Goal: Task Accomplishment & Management: Manage account settings

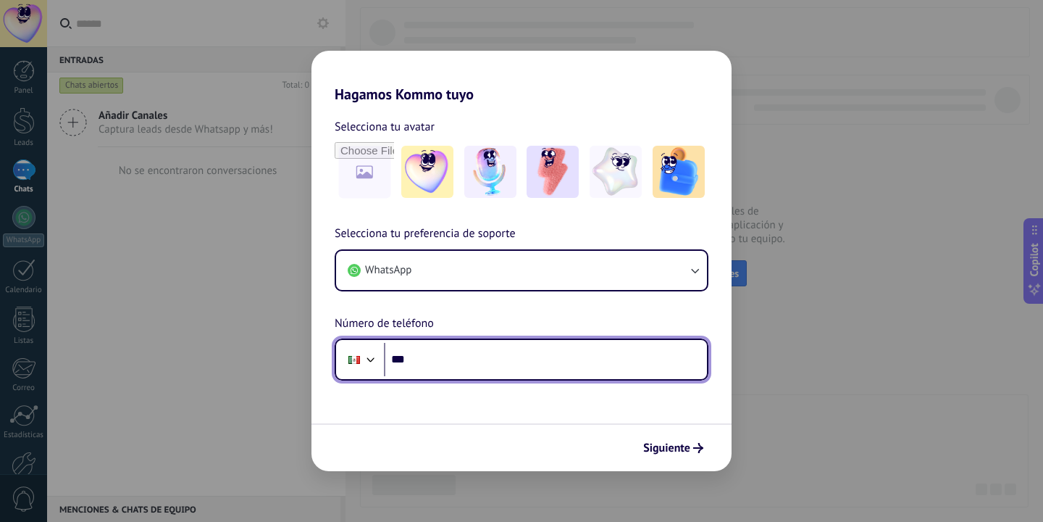
click at [572, 365] on input "***" at bounding box center [545, 359] width 323 height 33
type input "**********"
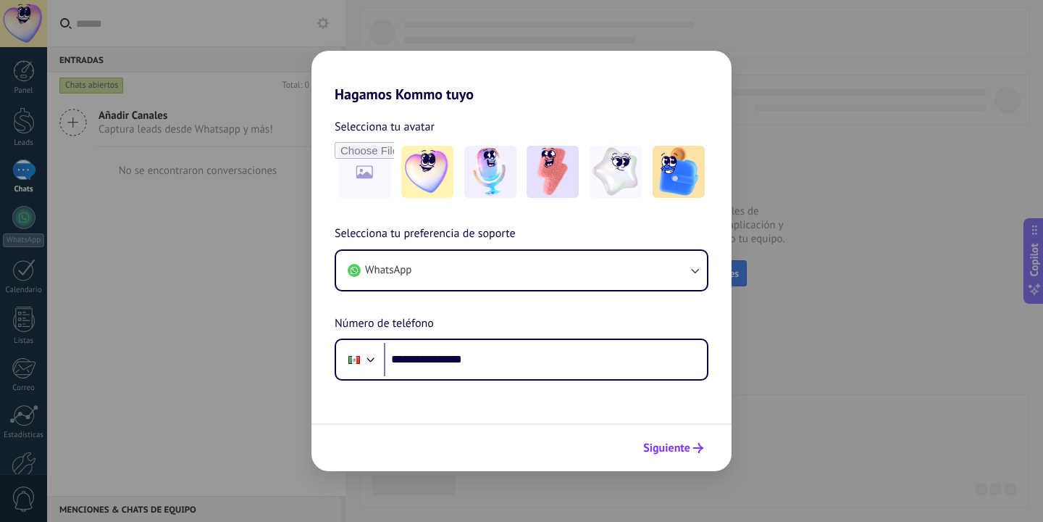
click at [640, 459] on button "Siguiente" at bounding box center [673, 447] width 73 height 25
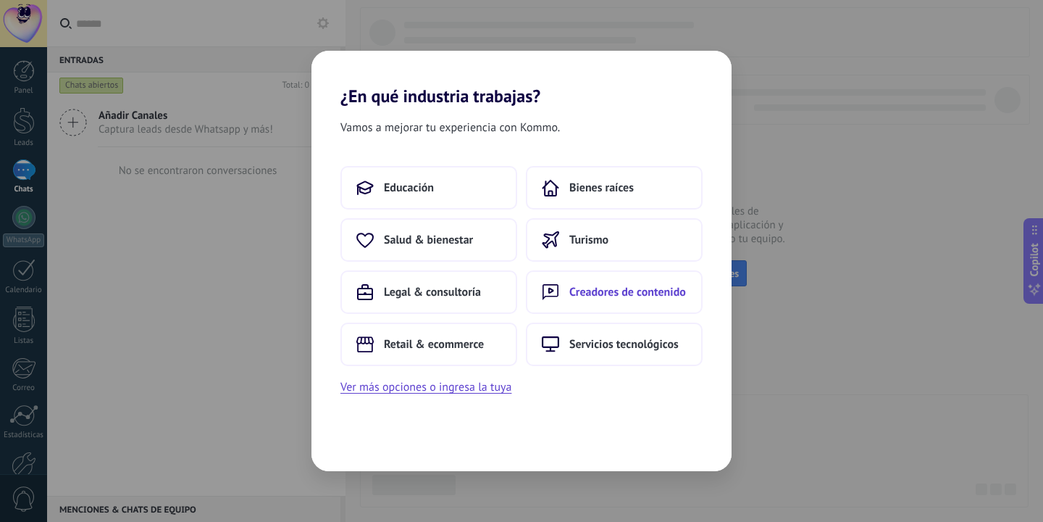
click at [561, 301] on button "Creadores de contenido" at bounding box center [614, 291] width 177 height 43
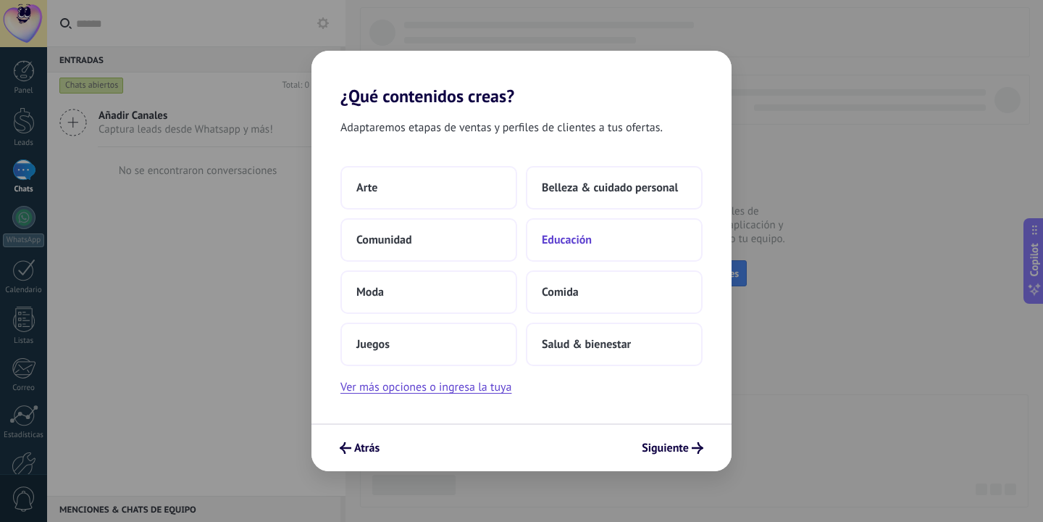
click at [567, 247] on span "Educación" at bounding box center [567, 240] width 50 height 14
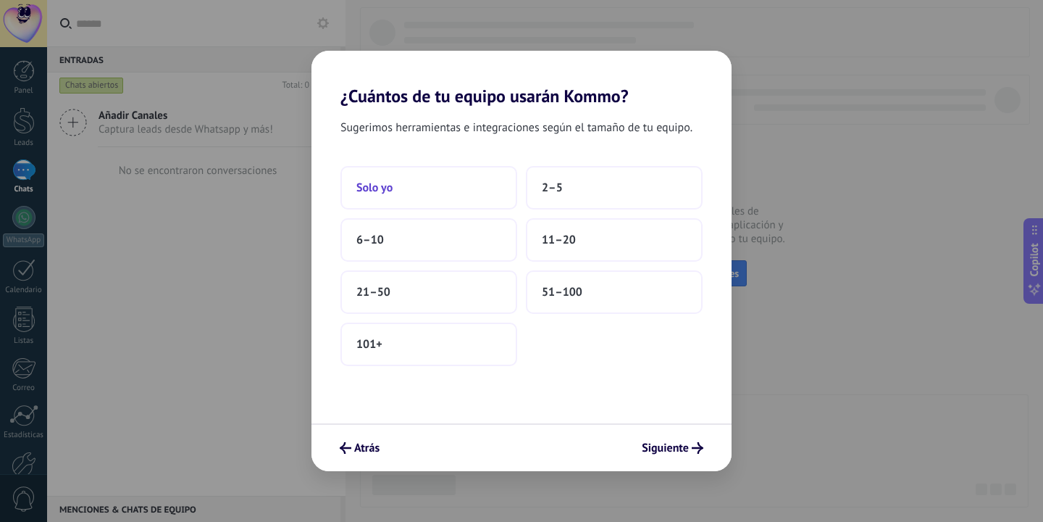
click at [415, 194] on button "Solo yo" at bounding box center [428, 187] width 177 height 43
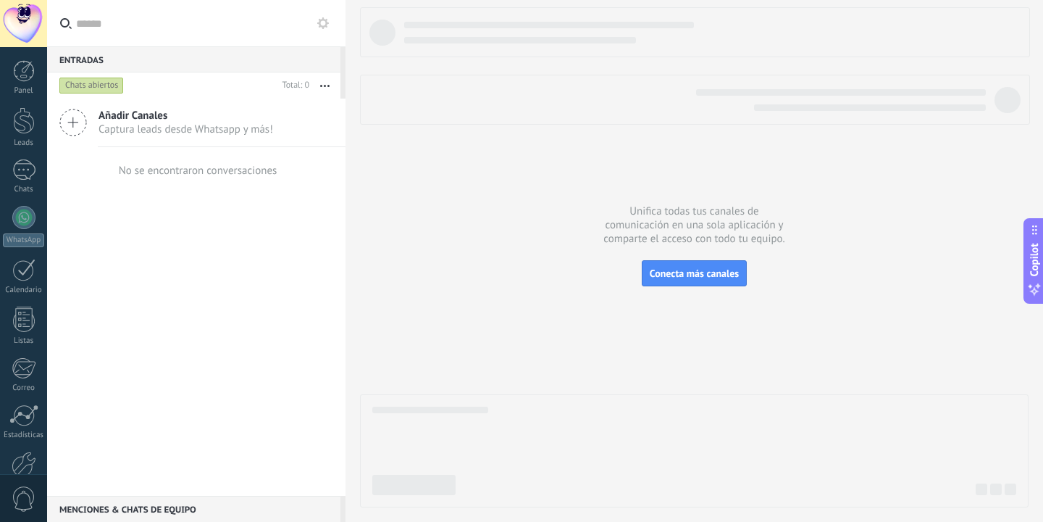
scroll to position [81, 0]
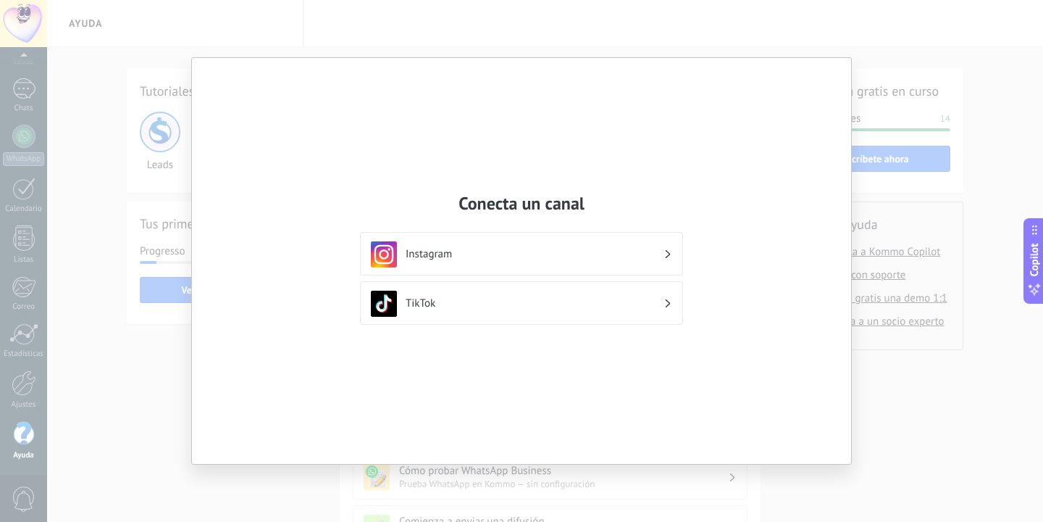
click at [562, 247] on h3 "Instagram" at bounding box center [535, 254] width 258 height 14
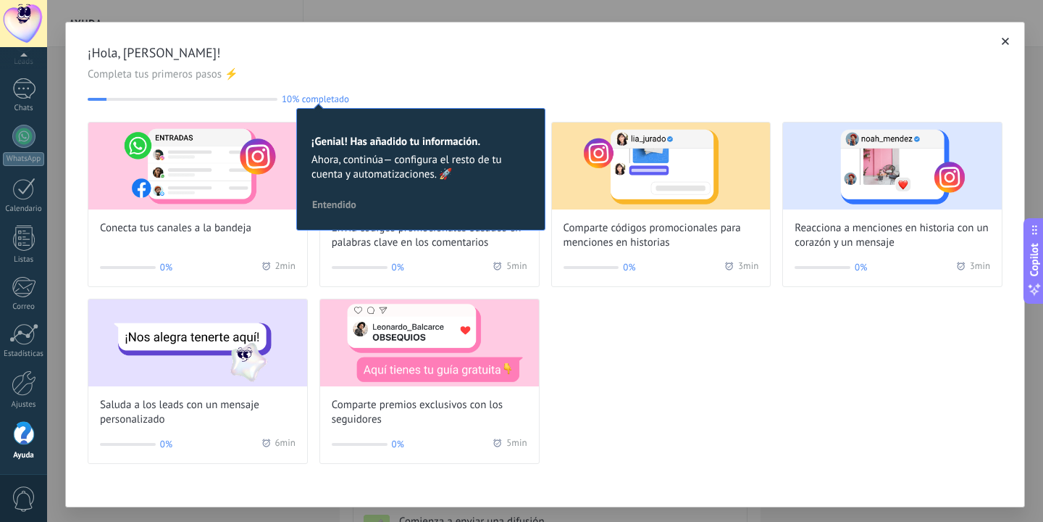
click at [638, 359] on div "Conecta tus canales a la bandeja 0% 2 min Envía códigos promocionales basados e…" at bounding box center [545, 293] width 915 height 342
click at [354, 203] on span "Entendido" at bounding box center [334, 204] width 44 height 10
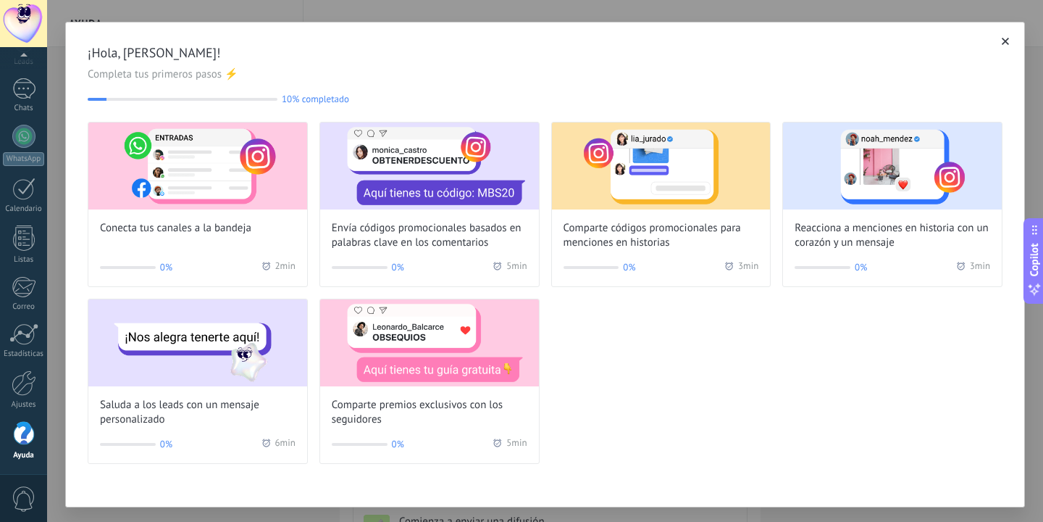
click at [1003, 43] on icon "button" at bounding box center [1005, 41] width 7 height 7
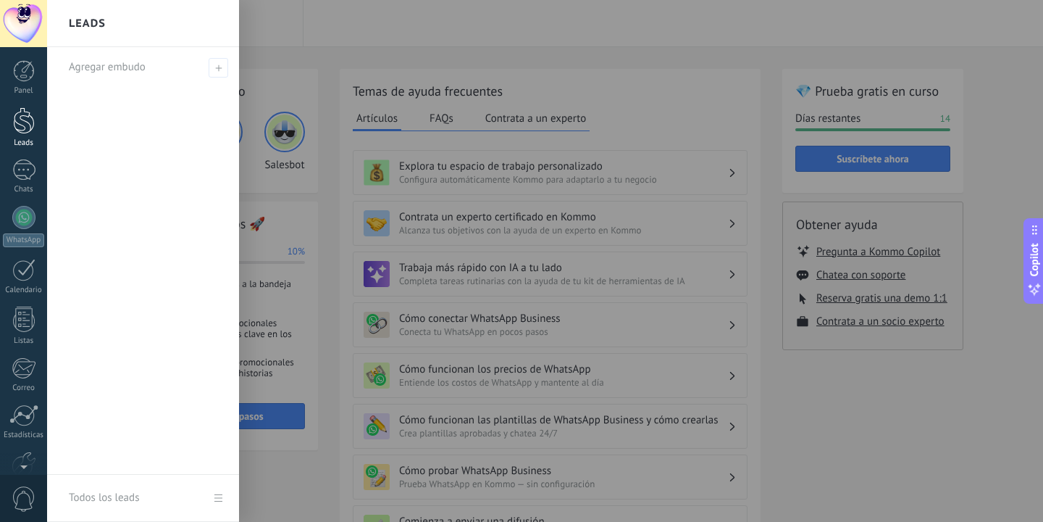
click at [29, 126] on div at bounding box center [24, 120] width 22 height 27
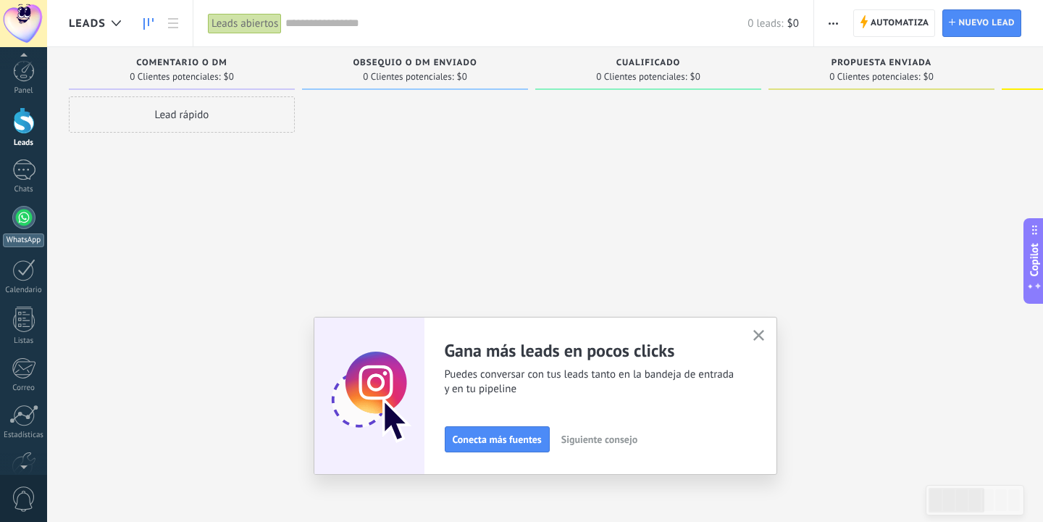
scroll to position [81, 0]
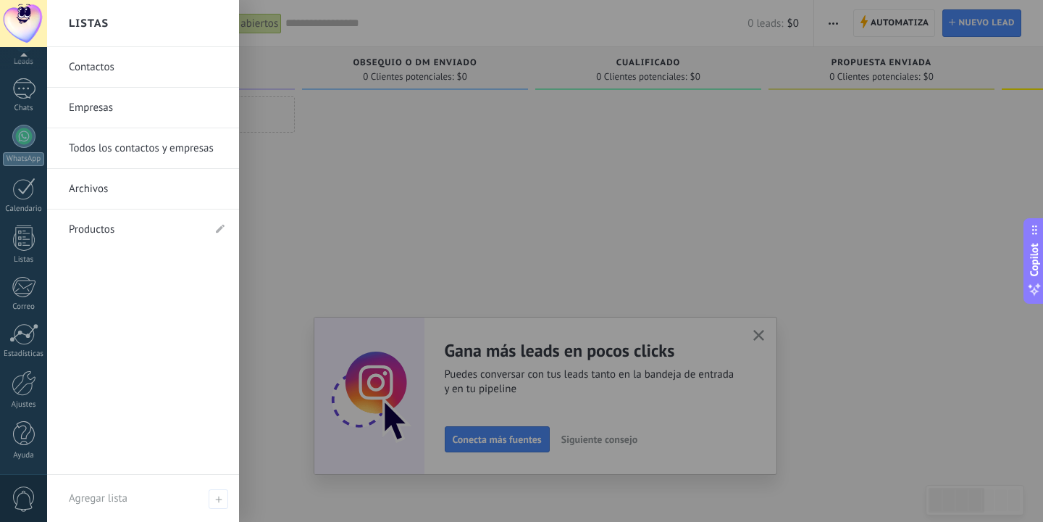
click at [153, 225] on link "Productos" at bounding box center [136, 229] width 134 height 41
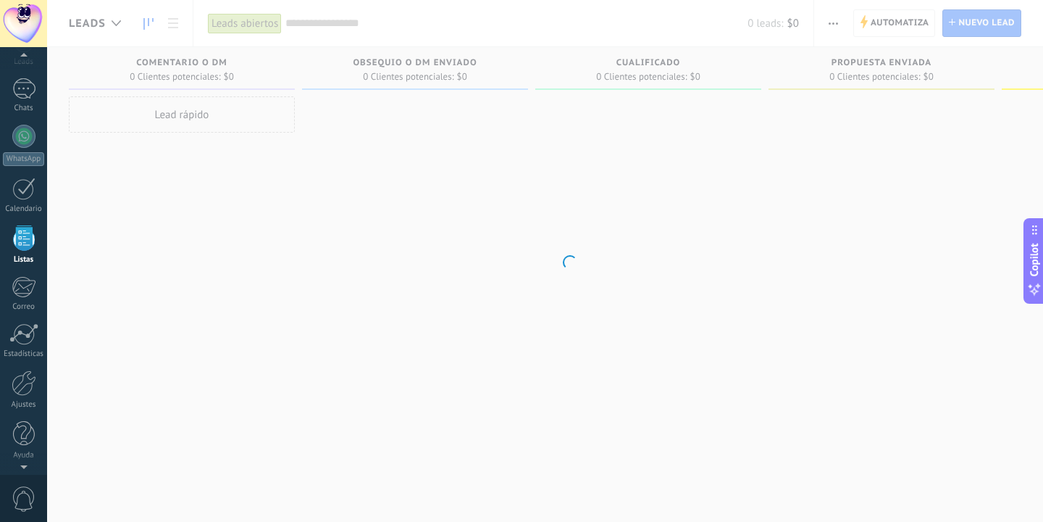
scroll to position [38, 0]
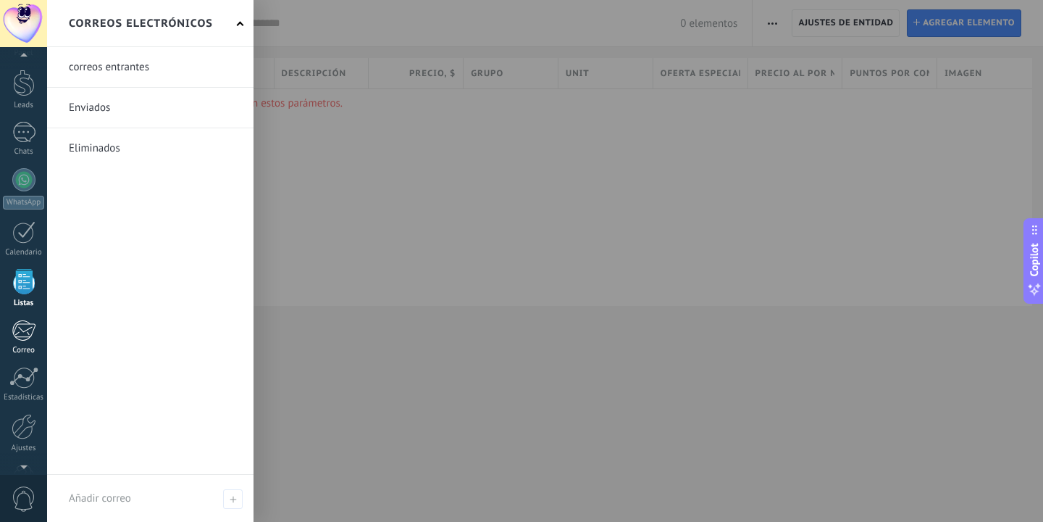
scroll to position [81, 0]
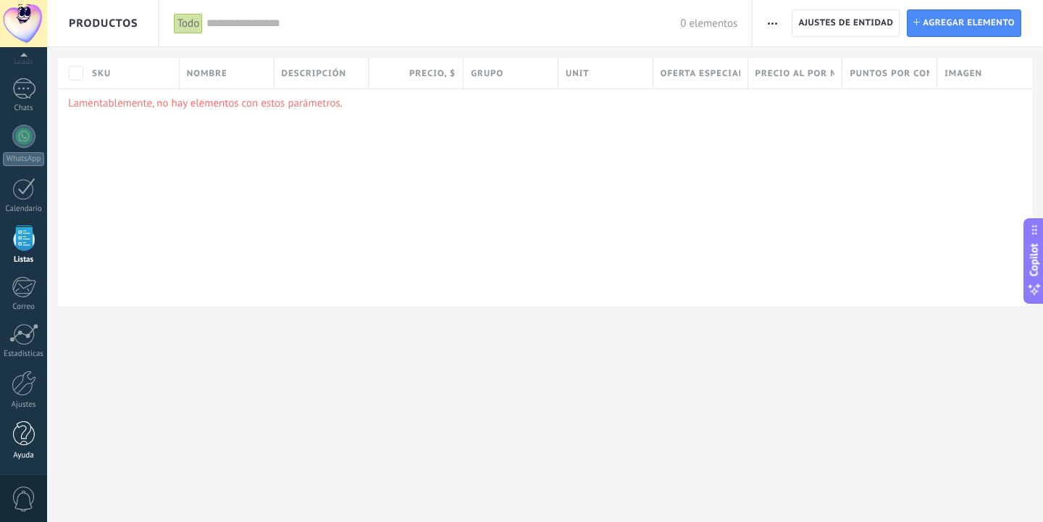
click at [17, 436] on div at bounding box center [24, 433] width 22 height 25
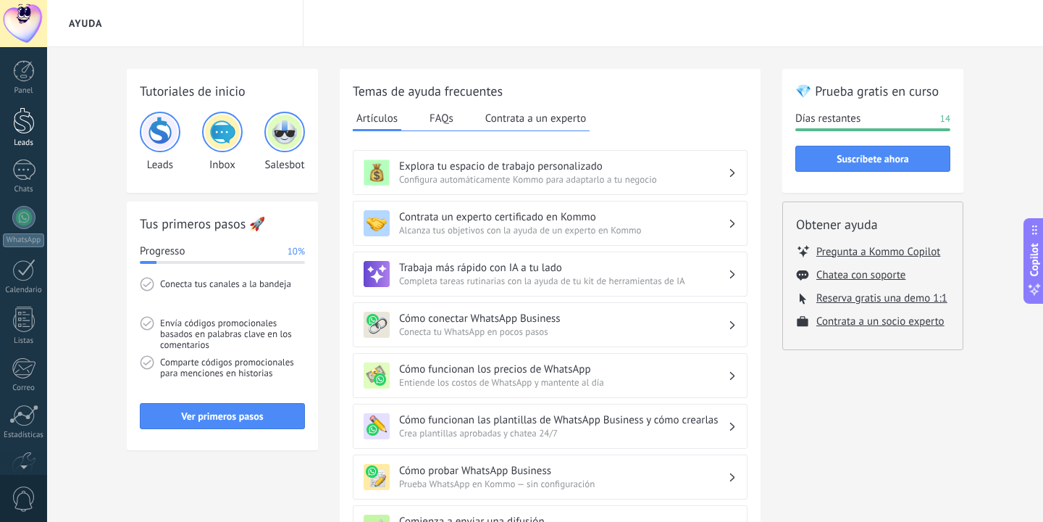
click at [33, 130] on div at bounding box center [24, 120] width 22 height 27
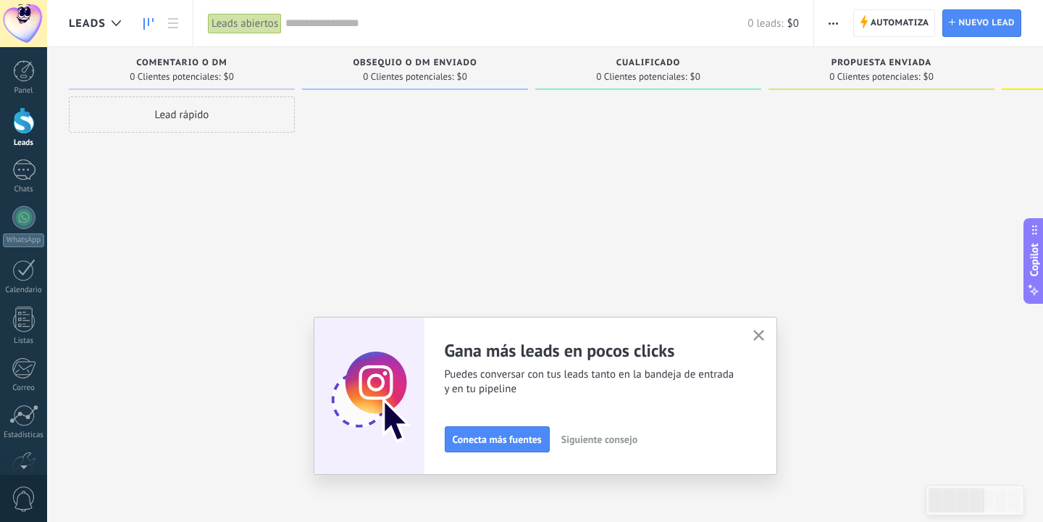
click at [906, 49] on div "Propuesta enviada 0 Clientes potenciales: $0" at bounding box center [882, 68] width 226 height 43
click at [906, 32] on span "Automatiza" at bounding box center [900, 23] width 59 height 26
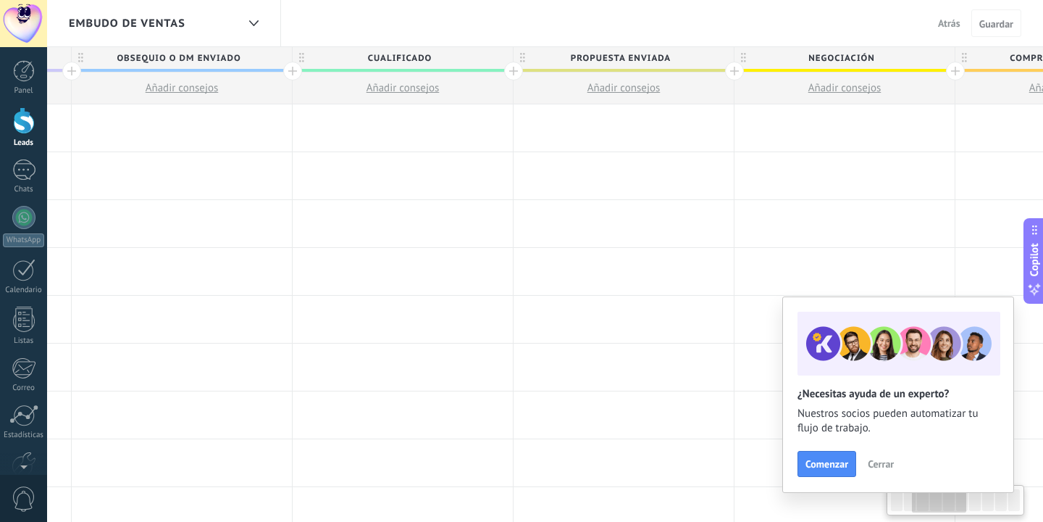
scroll to position [0, 436]
click at [755, 66] on span "Negociación" at bounding box center [835, 58] width 213 height 22
click at [666, 60] on span "Propuesta enviada" at bounding box center [614, 58] width 213 height 22
click at [635, 89] on span "Añadir consejos" at bounding box center [618, 88] width 73 height 14
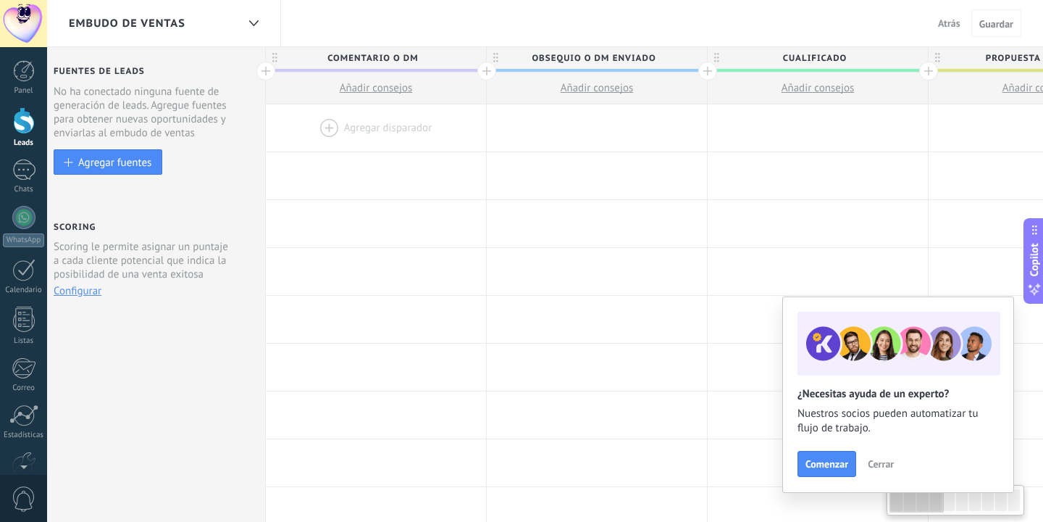
scroll to position [0, 0]
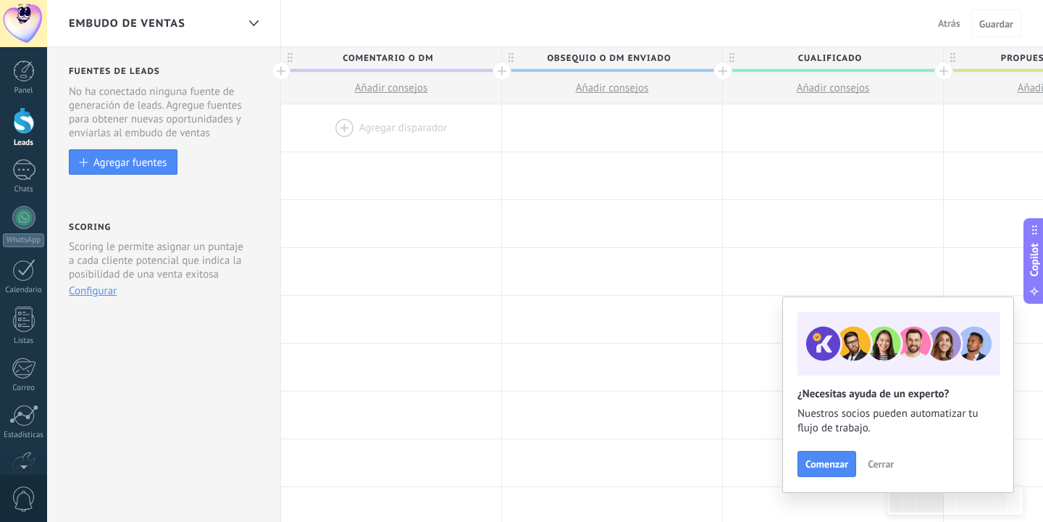
click at [553, 60] on span "Obsequio o DM enviado" at bounding box center [608, 58] width 213 height 22
click at [710, 54] on span at bounding box center [709, 59] width 10 height 10
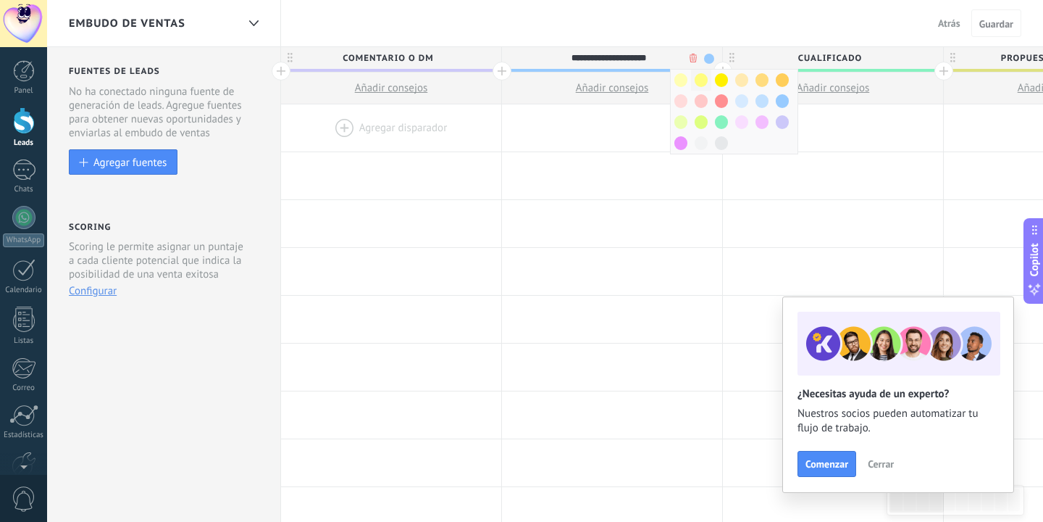
click at [700, 83] on span at bounding box center [701, 80] width 13 height 14
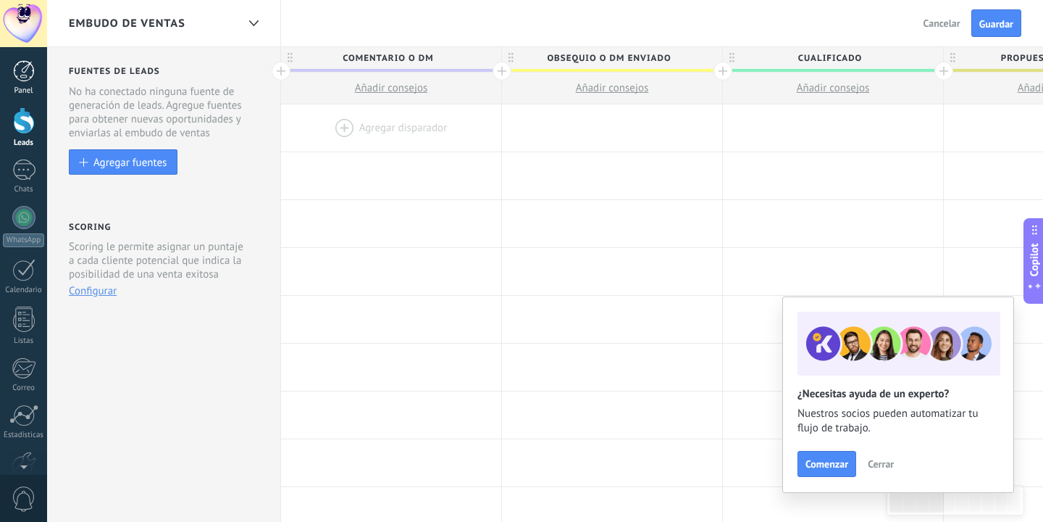
click at [32, 80] on div at bounding box center [24, 71] width 22 height 22
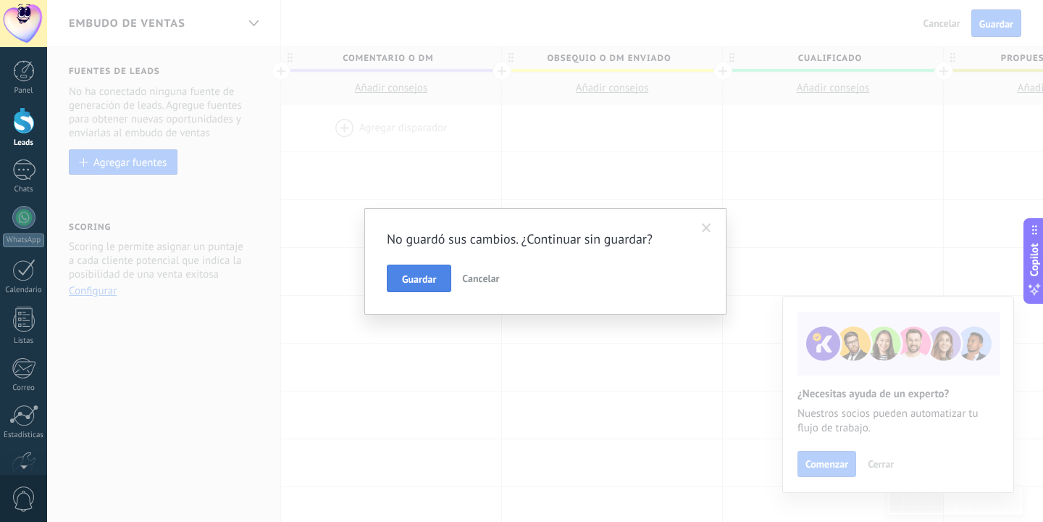
click at [418, 283] on span "Guardar" at bounding box center [419, 279] width 34 height 10
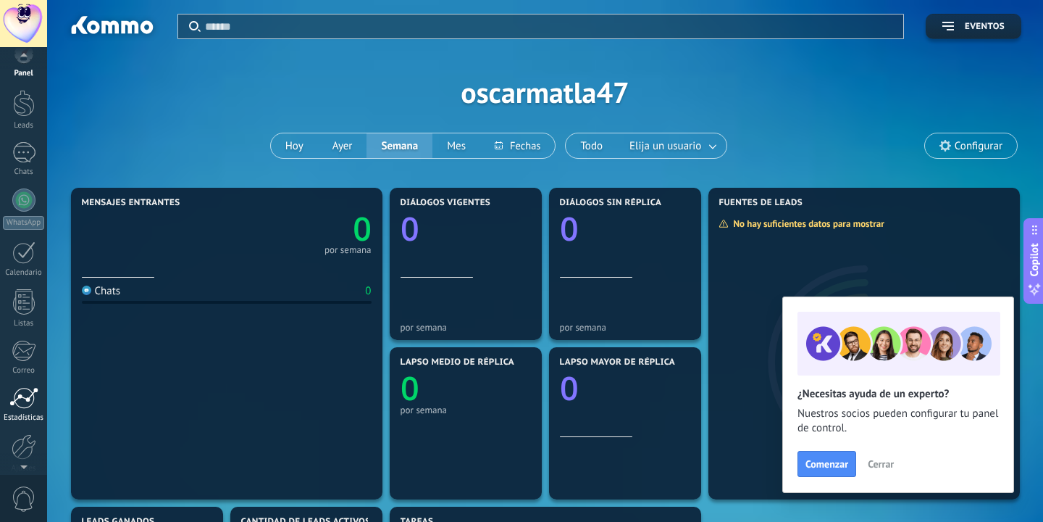
scroll to position [81, 0]
click at [28, 387] on div at bounding box center [24, 382] width 25 height 25
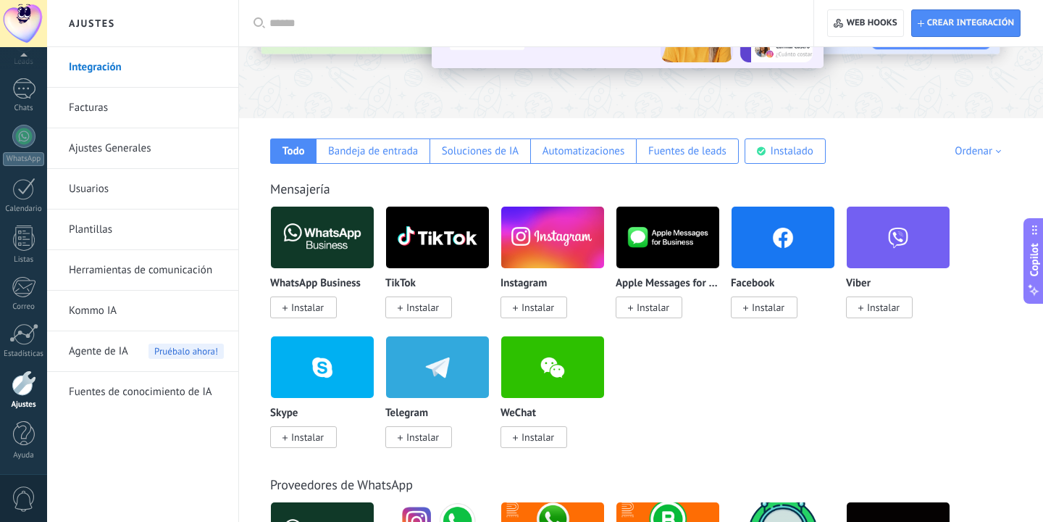
scroll to position [167, 0]
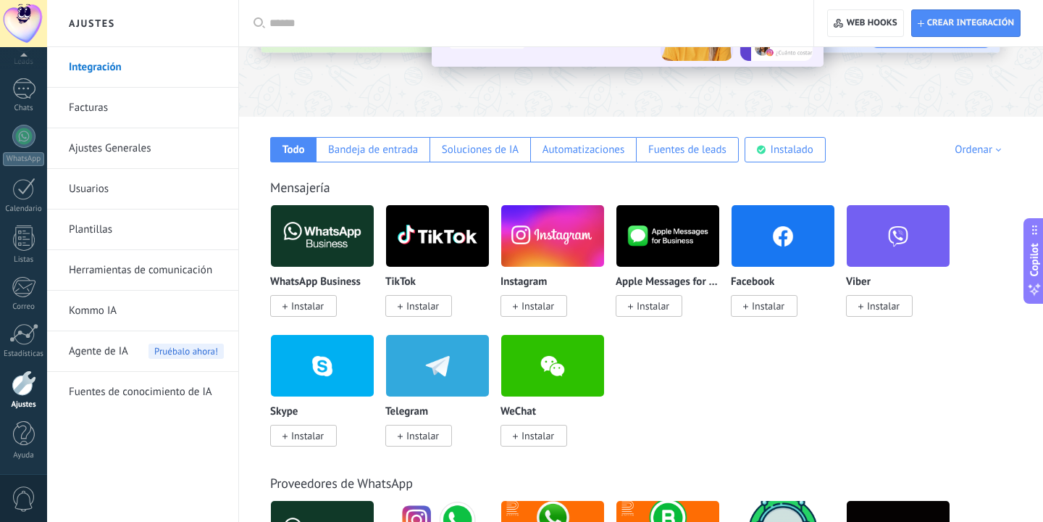
click at [425, 432] on span "Instalar" at bounding box center [422, 435] width 33 height 13
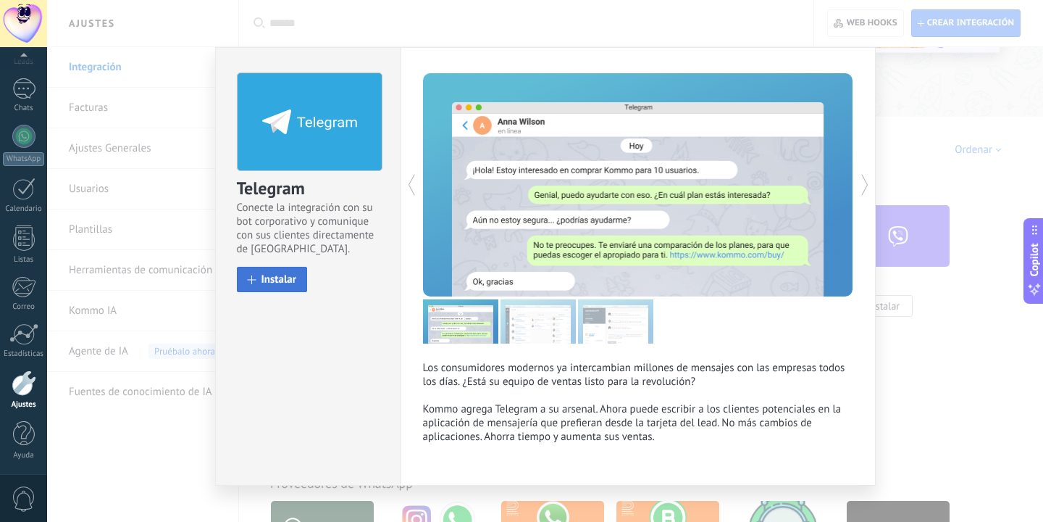
click at [290, 277] on span "Instalar" at bounding box center [279, 279] width 35 height 11
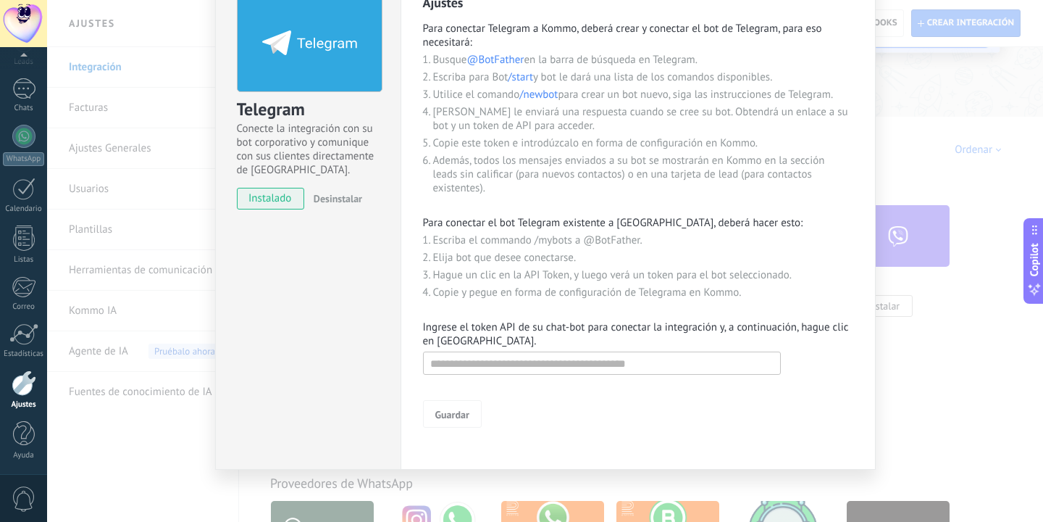
scroll to position [83, 0]
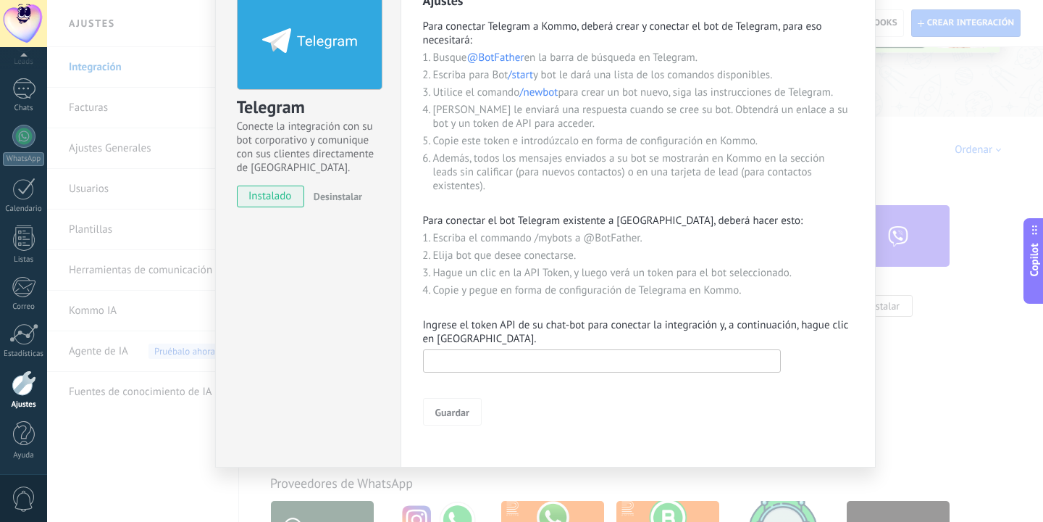
click at [517, 354] on input "text" at bounding box center [602, 360] width 358 height 23
paste input "**********"
type input "**********"
click at [457, 407] on span "Guardar" at bounding box center [452, 412] width 34 height 10
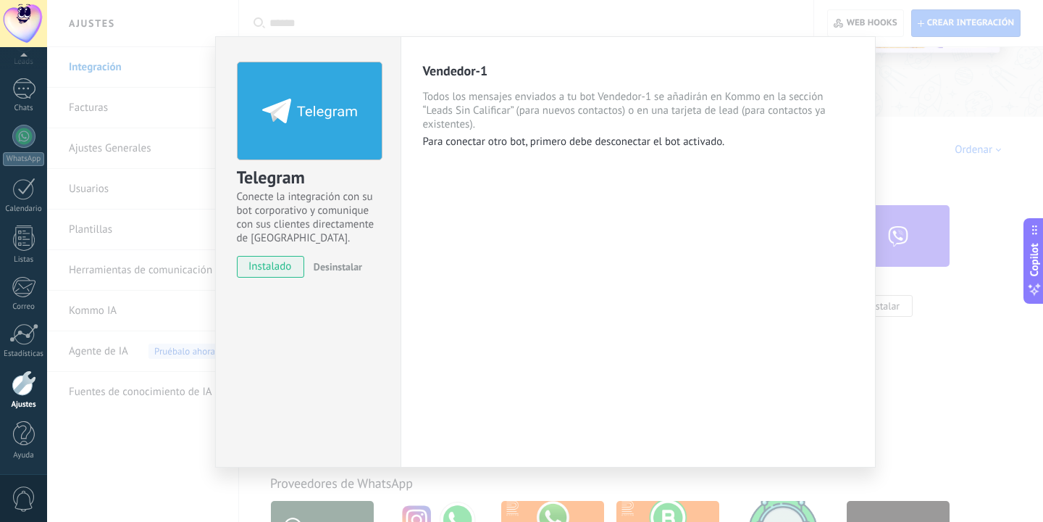
scroll to position [11, 0]
click at [953, 78] on div "Telegram Conecte la integración con su bot corporativo y comunique con sus clie…" at bounding box center [545, 261] width 996 height 522
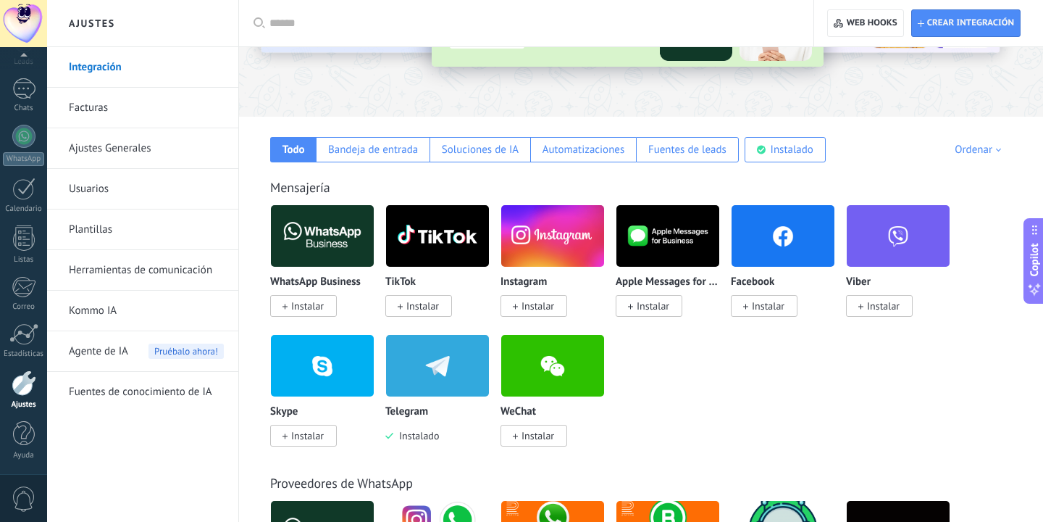
scroll to position [0, 0]
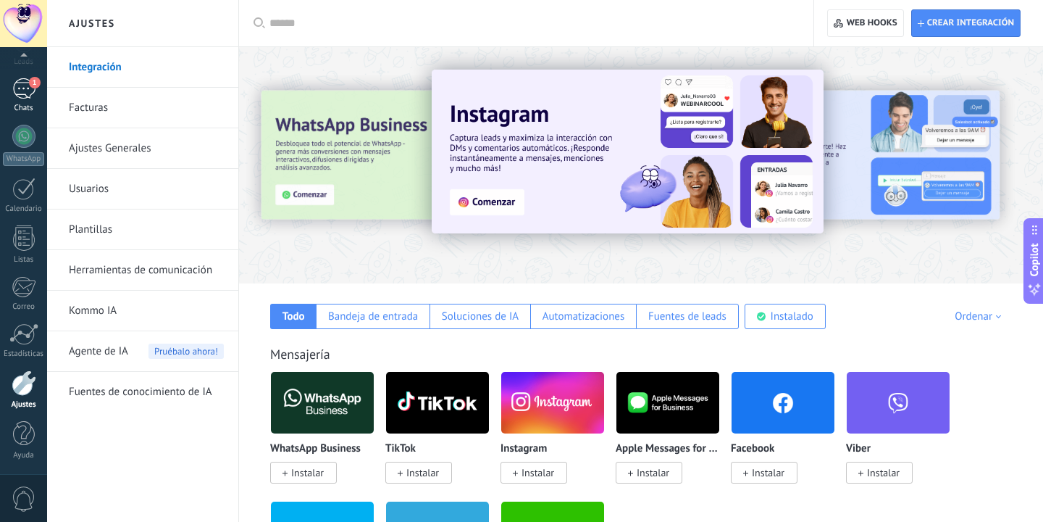
click at [17, 104] on div "Chats" at bounding box center [24, 108] width 42 height 9
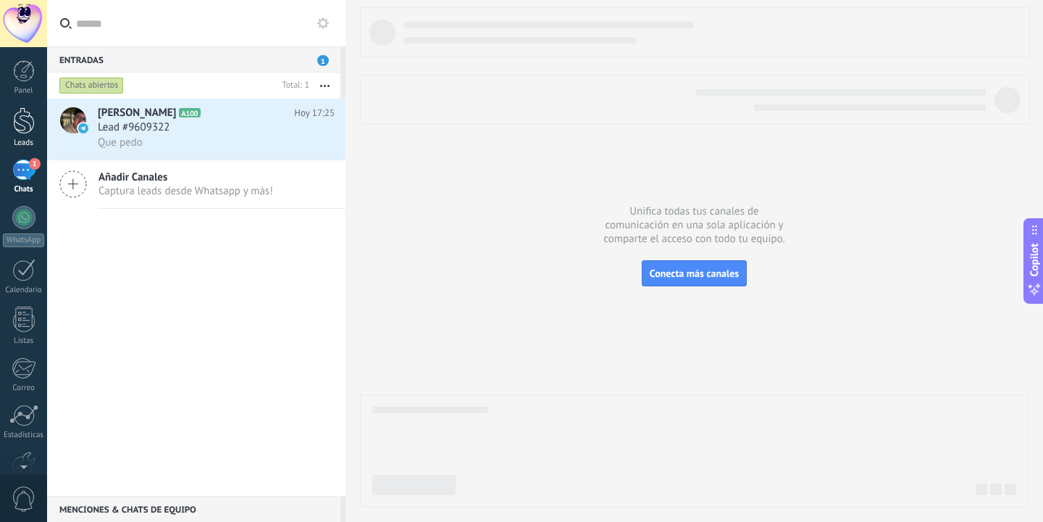
click at [9, 125] on link "Leads" at bounding box center [23, 127] width 47 height 41
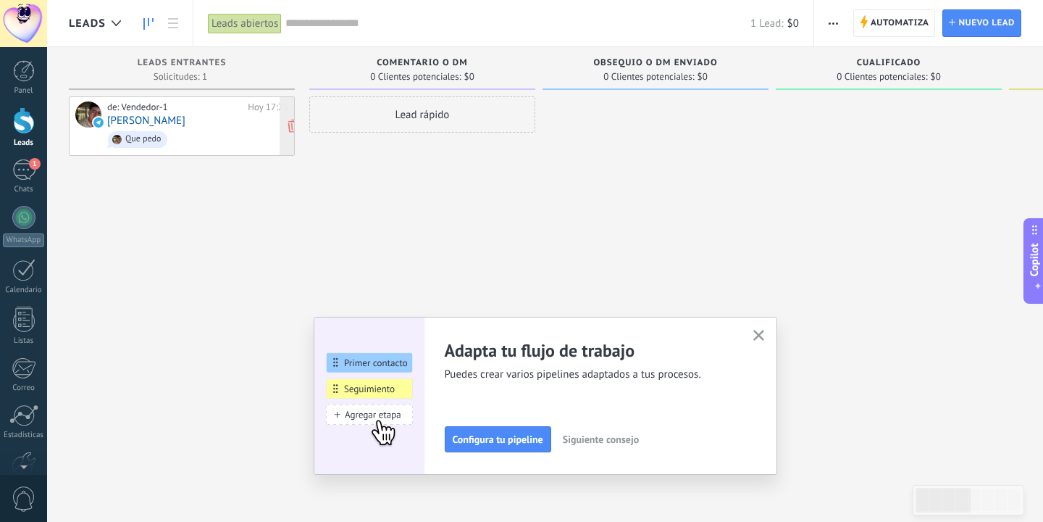
click at [248, 130] on span "Que pedo" at bounding box center [197, 139] width 181 height 22
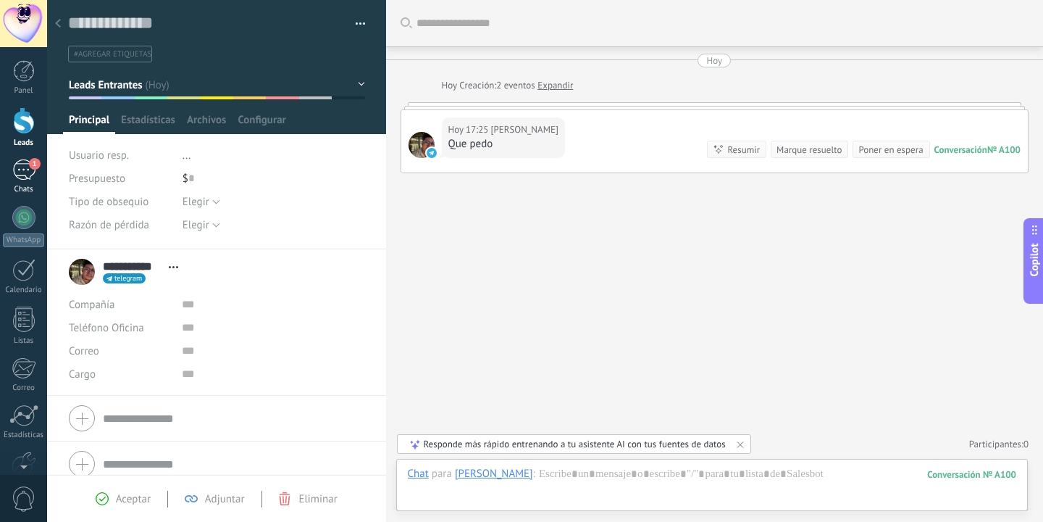
click at [29, 182] on link "1 Chats" at bounding box center [23, 176] width 47 height 35
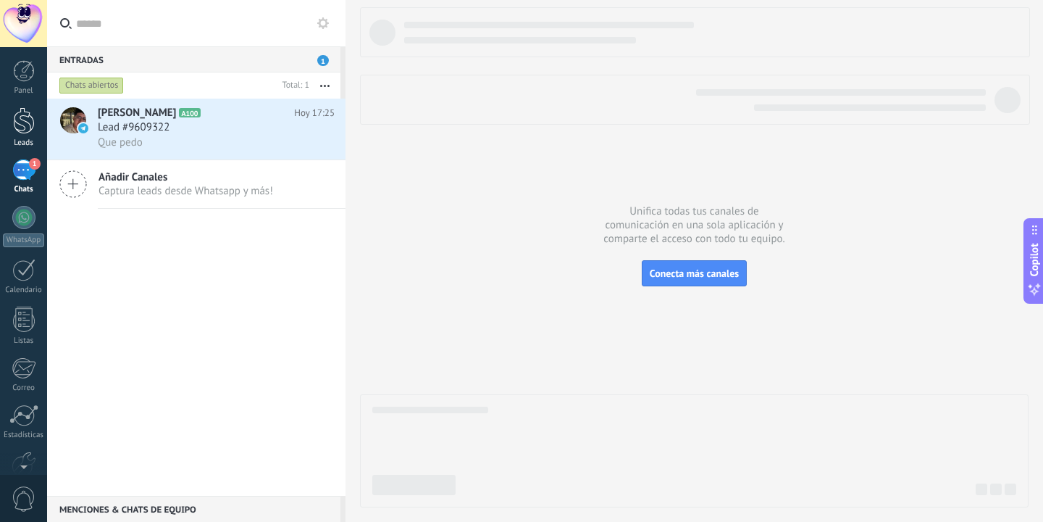
click at [20, 133] on div at bounding box center [24, 120] width 22 height 27
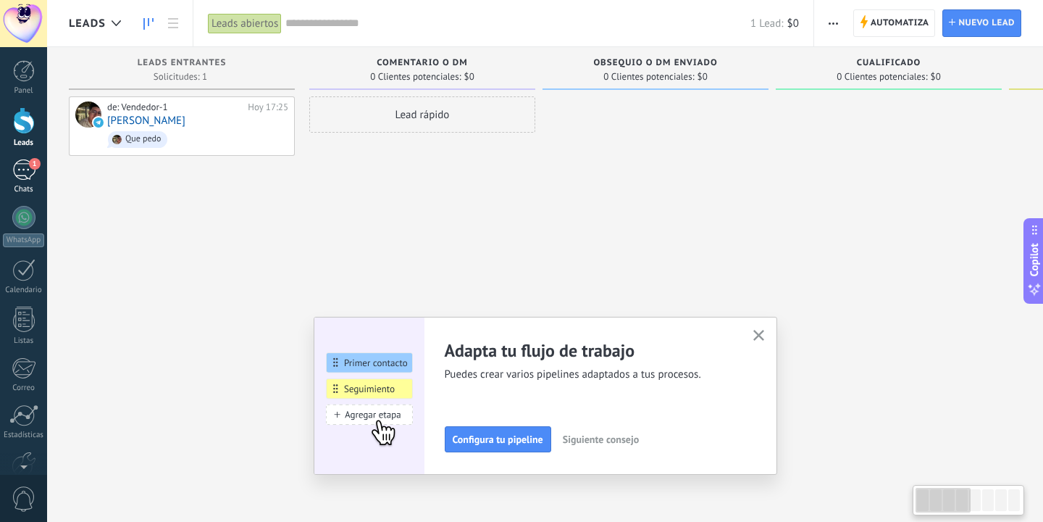
click at [20, 166] on div "1" at bounding box center [23, 169] width 23 height 21
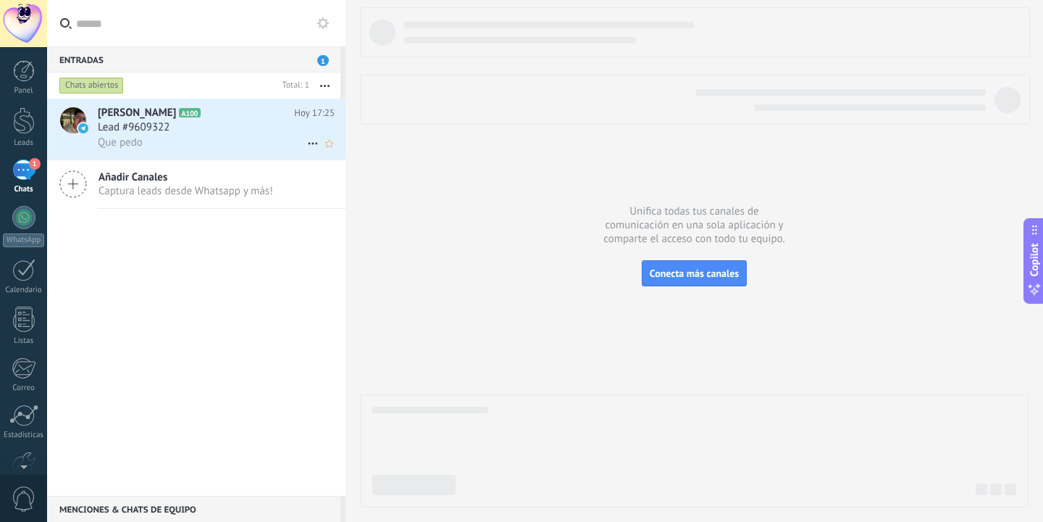
click at [254, 133] on div "Lead #9609322" at bounding box center [216, 127] width 237 height 14
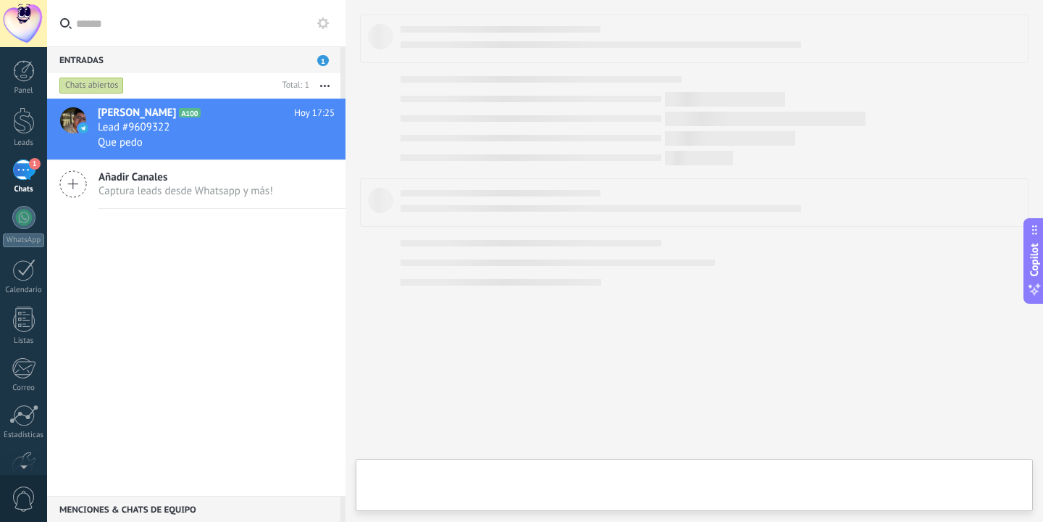
type textarea "**********"
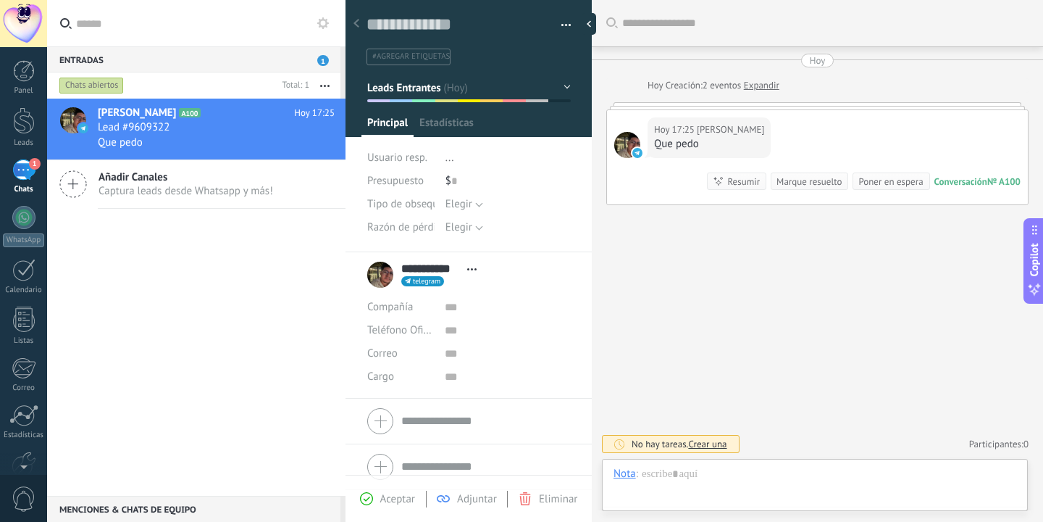
scroll to position [22, 0]
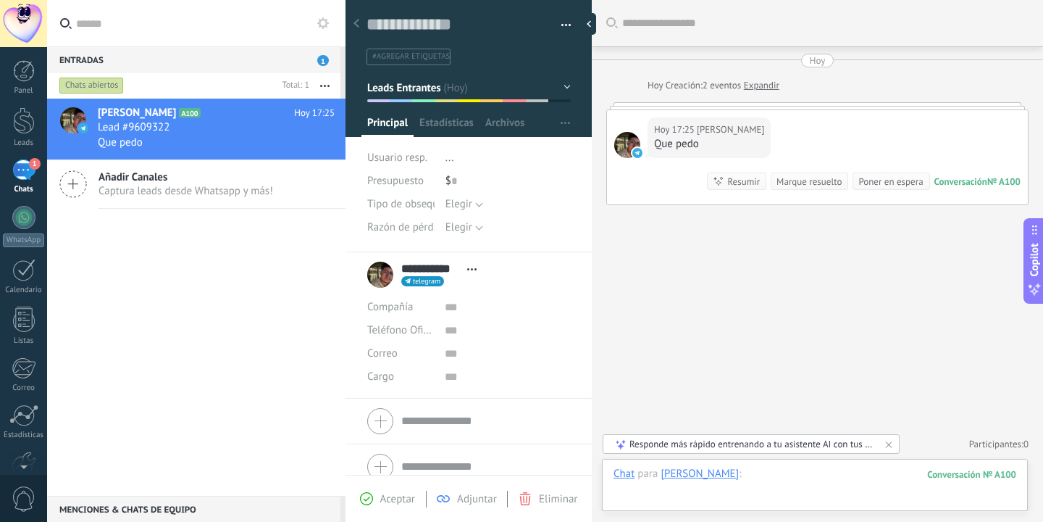
click at [760, 488] on div at bounding box center [815, 488] width 403 height 43
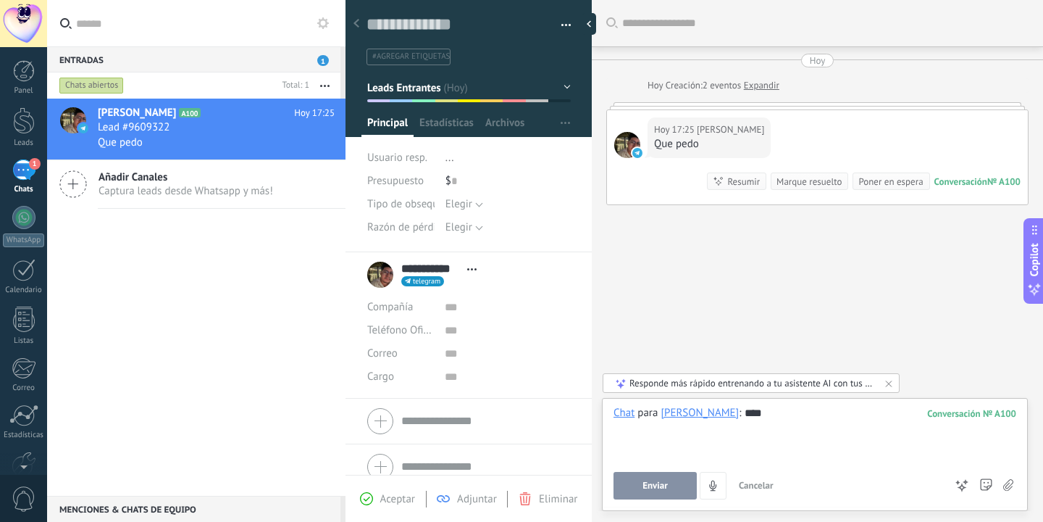
click at [647, 485] on span "Enviar" at bounding box center [655, 485] width 25 height 10
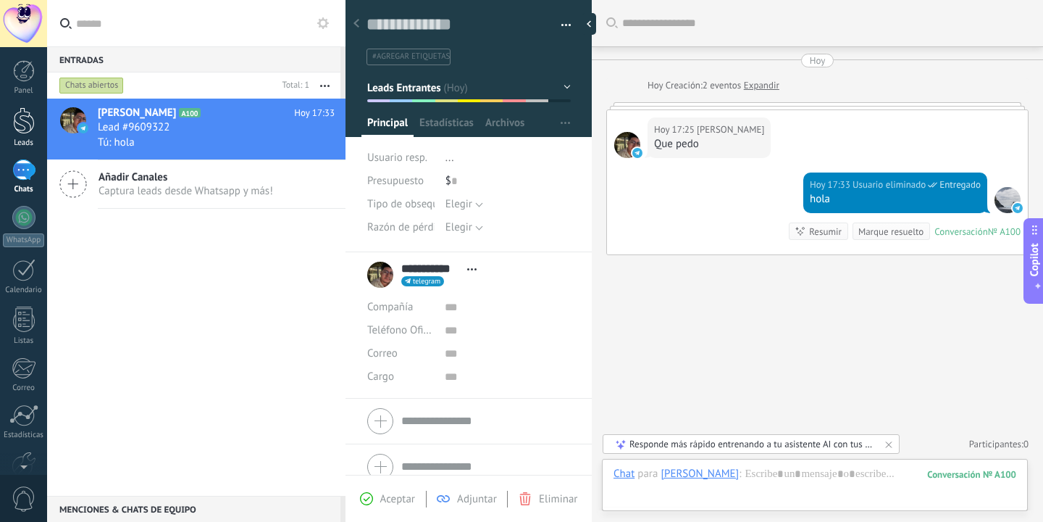
click at [32, 117] on div at bounding box center [24, 120] width 22 height 27
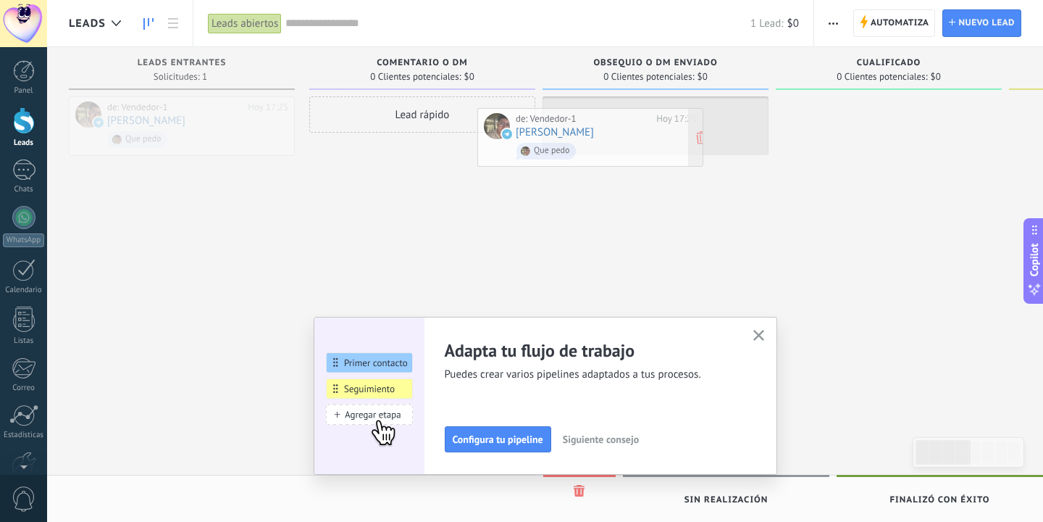
drag, startPoint x: 233, startPoint y: 111, endPoint x: 642, endPoint y: 122, distance: 408.7
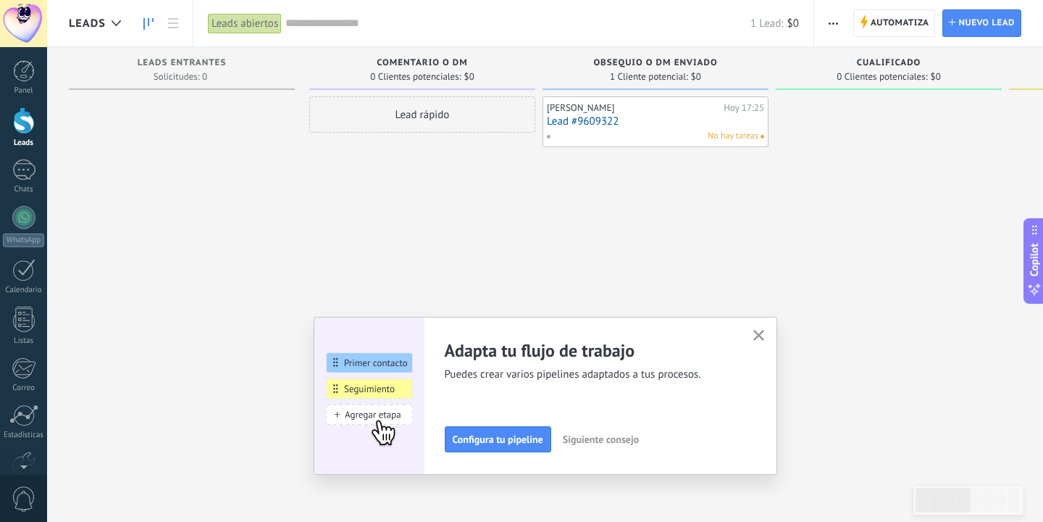
click at [757, 338] on icon "button" at bounding box center [758, 335] width 11 height 11
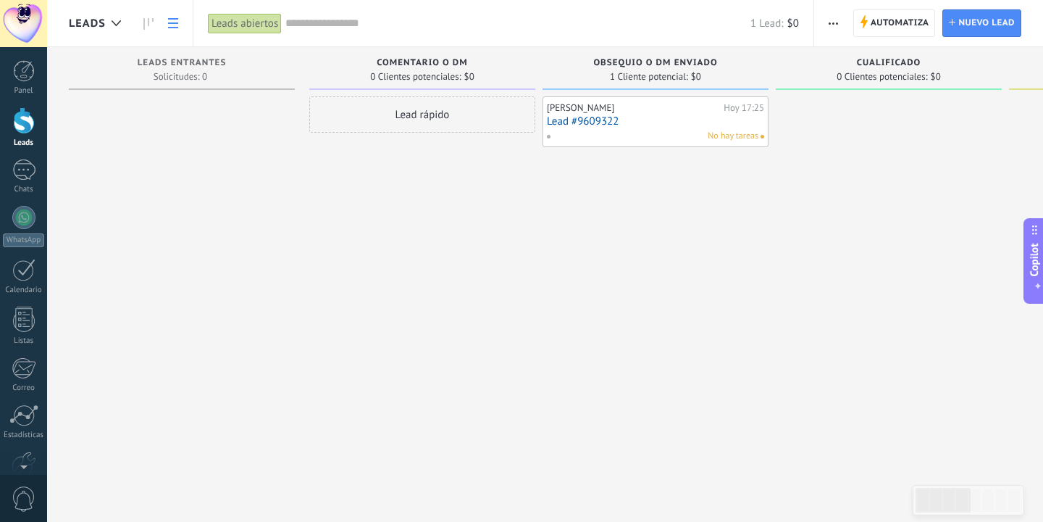
click at [182, 25] on link at bounding box center [173, 23] width 25 height 28
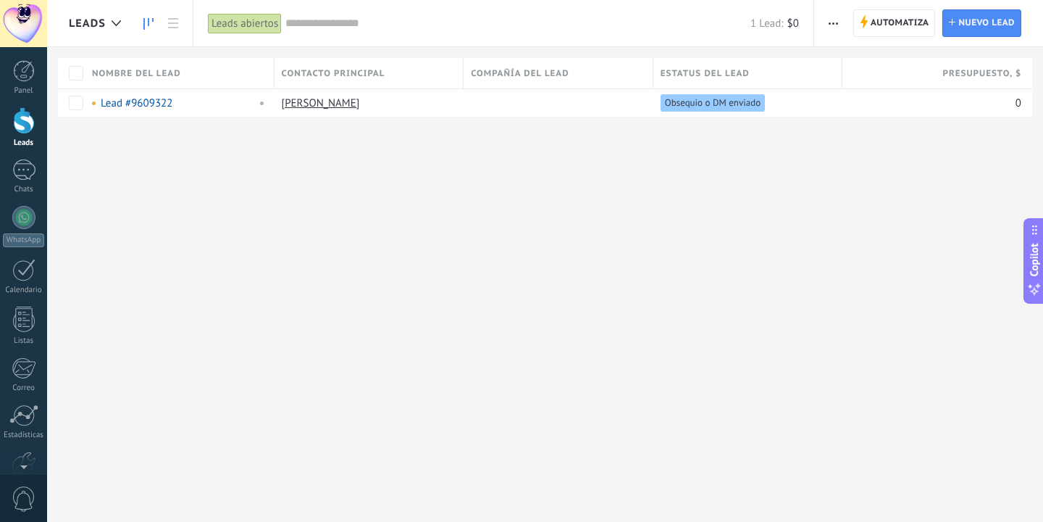
click at [142, 22] on link at bounding box center [148, 23] width 25 height 28
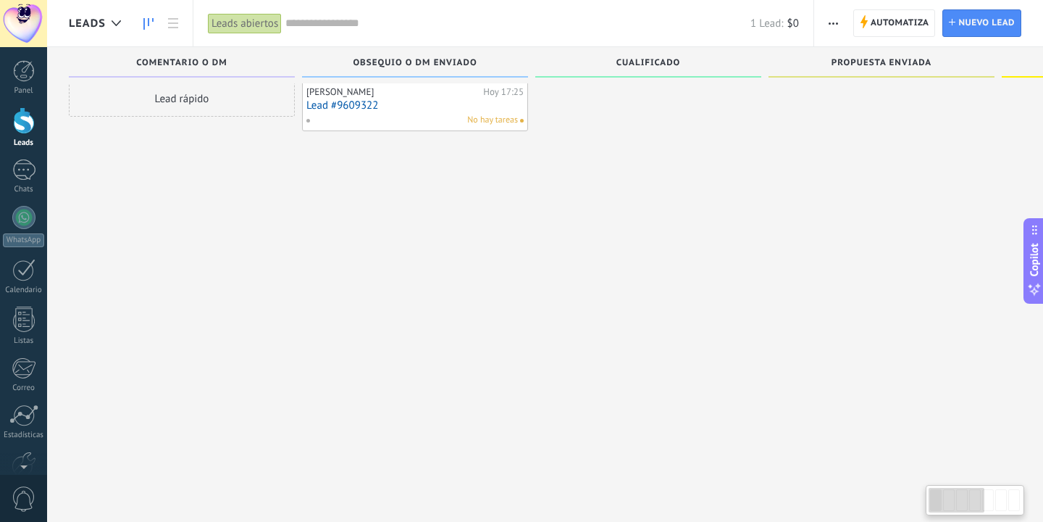
scroll to position [25, 0]
